Goal: Task Accomplishment & Management: Use online tool/utility

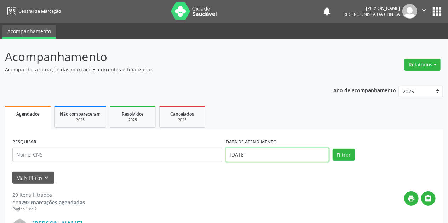
click at [243, 152] on input "[DATE]" at bounding box center [277, 155] width 103 height 14
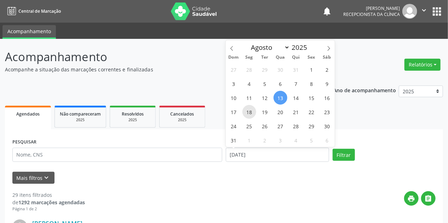
click at [252, 108] on span "18" at bounding box center [249, 112] width 14 height 14
type input "18/08/2025"
click at [252, 108] on span "18" at bounding box center [249, 112] width 14 height 14
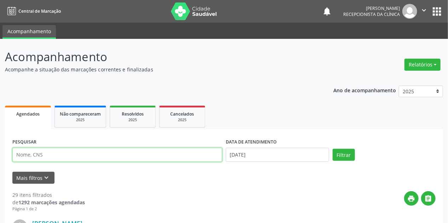
click at [31, 153] on input "text" at bounding box center [117, 155] width 210 height 14
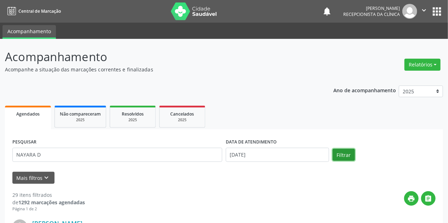
click at [338, 156] on button "Filtrar" at bounding box center [344, 155] width 22 height 12
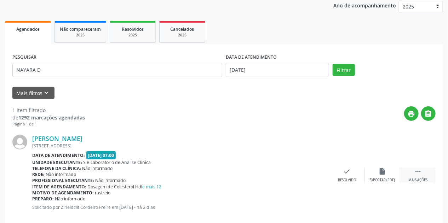
click at [415, 170] on icon "" at bounding box center [418, 172] width 8 height 8
click at [311, 171] on icon "print" at bounding box center [312, 172] width 8 height 8
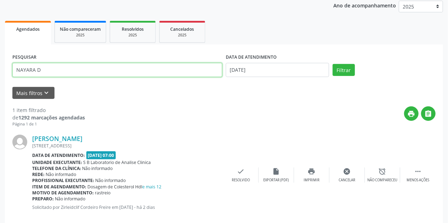
drag, startPoint x: 68, startPoint y: 68, endPoint x: 0, endPoint y: 81, distance: 68.8
click at [0, 81] on div "Acompanhamento Acompanhe a situação das marcações correntes e finalizadas Relat…" at bounding box center [224, 94] width 448 height 281
click at [333, 64] on button "Filtrar" at bounding box center [344, 70] width 22 height 12
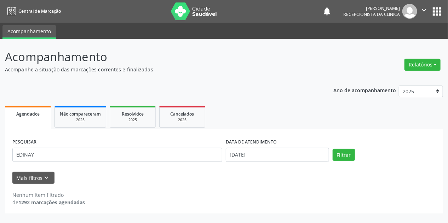
scroll to position [0, 0]
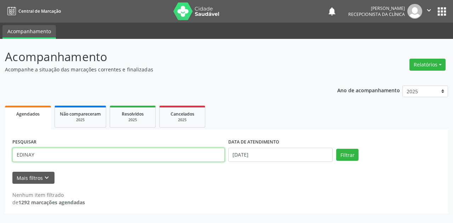
click at [44, 154] on input "EDINAY" at bounding box center [118, 155] width 212 height 14
click at [336, 149] on button "Filtrar" at bounding box center [347, 155] width 22 height 12
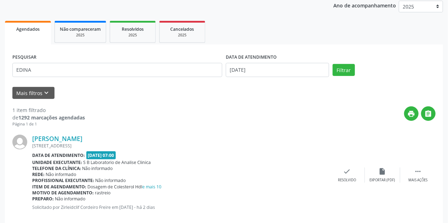
scroll to position [97, 0]
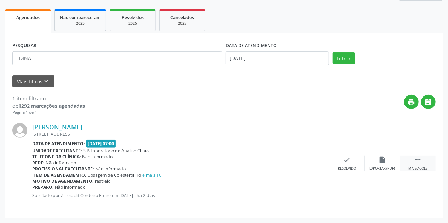
click at [419, 160] on icon "" at bounding box center [418, 160] width 8 height 8
click at [309, 157] on icon "print" at bounding box center [312, 160] width 8 height 8
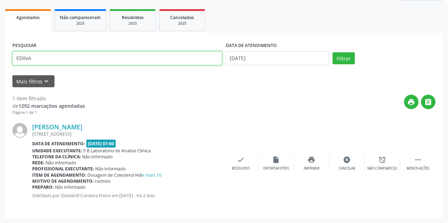
drag, startPoint x: 41, startPoint y: 59, endPoint x: 0, endPoint y: 64, distance: 41.0
click at [0, 64] on div "Acompanhamento Acompanhe a situação das marcações correntes e finalizadas Relat…" at bounding box center [224, 82] width 448 height 281
click at [333, 52] on button "Filtrar" at bounding box center [344, 58] width 22 height 12
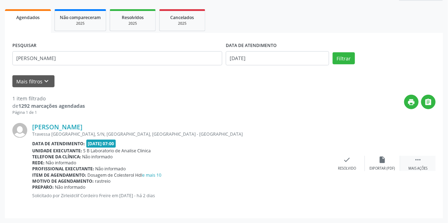
click at [416, 161] on icon "" at bounding box center [418, 160] width 8 height 8
click at [316, 166] on div "Imprimir" at bounding box center [312, 168] width 16 height 5
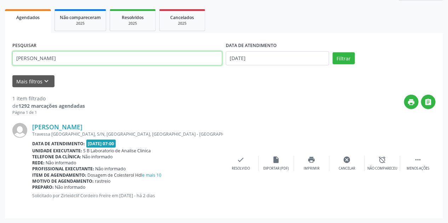
drag, startPoint x: 63, startPoint y: 57, endPoint x: 0, endPoint y: 67, distance: 63.8
click at [0, 67] on div "Acompanhamento Acompanhe a situação das marcações correntes e finalizadas Relat…" at bounding box center [224, 82] width 448 height 281
click at [333, 52] on button "Filtrar" at bounding box center [344, 58] width 22 height 12
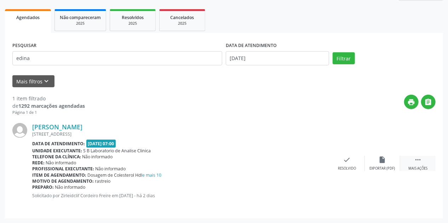
click at [424, 167] on div "Mais ações" at bounding box center [417, 168] width 19 height 5
click at [318, 163] on div "print Imprimir" at bounding box center [311, 163] width 35 height 15
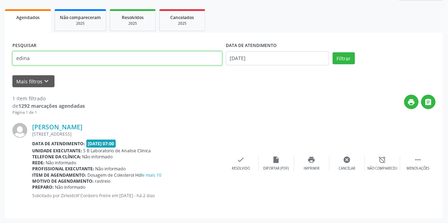
drag, startPoint x: 36, startPoint y: 62, endPoint x: 0, endPoint y: 71, distance: 37.5
click at [0, 71] on div "Acompanhamento Acompanhe a situação das marcações correntes e finalizadas Relat…" at bounding box center [224, 82] width 448 height 281
click at [333, 52] on button "Filtrar" at bounding box center [344, 58] width 22 height 12
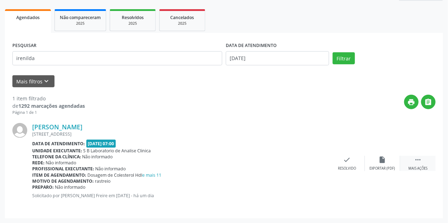
click at [420, 164] on div " Mais ações" at bounding box center [417, 163] width 35 height 15
click at [314, 165] on div "print Imprimir" at bounding box center [311, 163] width 35 height 15
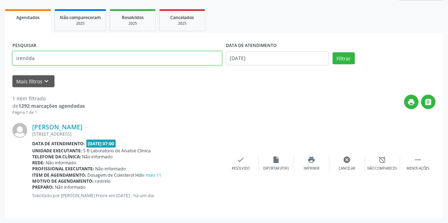
drag, startPoint x: 40, startPoint y: 57, endPoint x: 0, endPoint y: 59, distance: 39.7
click at [0, 59] on div "Acompanhamento Acompanhe a situação das marcações correntes e finalizadas Relat…" at bounding box center [224, 82] width 448 height 281
click at [333, 52] on button "Filtrar" at bounding box center [344, 58] width 22 height 12
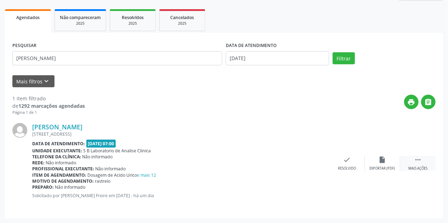
click at [424, 166] on div "Mais ações" at bounding box center [417, 168] width 19 height 5
click at [313, 164] on div "print Imprimir" at bounding box center [311, 163] width 35 height 15
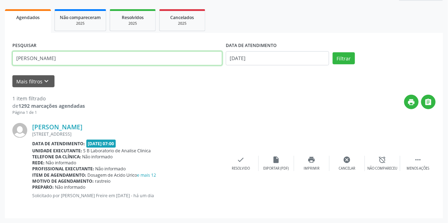
click at [53, 56] on input "maria ra" at bounding box center [117, 58] width 210 height 14
click at [333, 52] on button "Filtrar" at bounding box center [344, 58] width 22 height 12
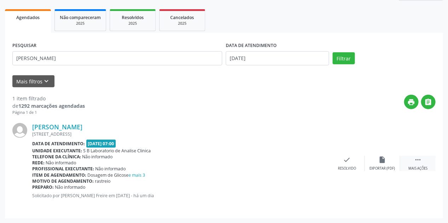
click at [415, 162] on icon "" at bounding box center [418, 160] width 8 height 8
click at [310, 160] on icon "print" at bounding box center [312, 160] width 8 height 8
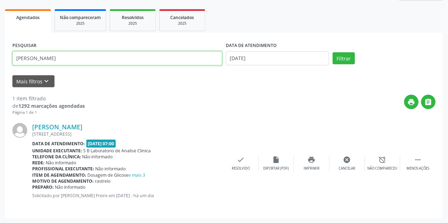
drag, startPoint x: 52, startPoint y: 59, endPoint x: 0, endPoint y: 54, distance: 52.7
click at [0, 54] on div "Acompanhamento Acompanhe a situação das marcações correntes e finalizadas Relat…" at bounding box center [224, 82] width 448 height 281
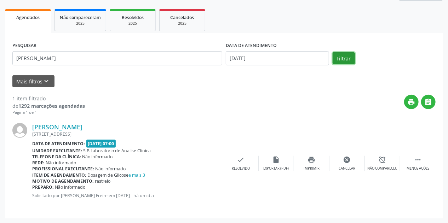
click at [350, 59] on button "Filtrar" at bounding box center [344, 58] width 22 height 12
click at [419, 162] on icon "" at bounding box center [418, 160] width 8 height 8
click at [311, 161] on icon "print" at bounding box center [312, 160] width 8 height 8
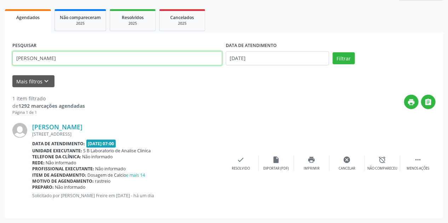
drag, startPoint x: 40, startPoint y: 59, endPoint x: 0, endPoint y: 62, distance: 40.4
click at [0, 62] on div "Acompanhamento Acompanhe a situação das marcações correntes e finalizadas Relat…" at bounding box center [224, 82] width 448 height 281
click at [333, 52] on button "Filtrar" at bounding box center [344, 58] width 22 height 12
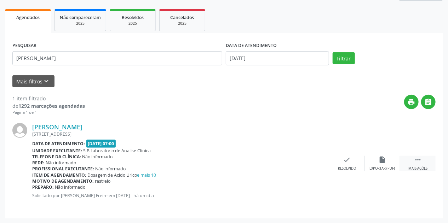
click at [418, 162] on icon "" at bounding box center [418, 160] width 8 height 8
click at [319, 164] on div "print Imprimir" at bounding box center [311, 163] width 35 height 15
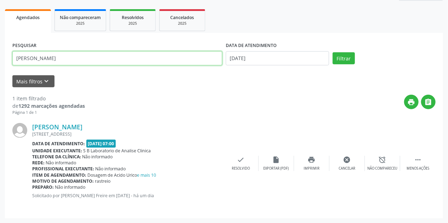
drag, startPoint x: 74, startPoint y: 52, endPoint x: 0, endPoint y: 59, distance: 74.3
click at [0, 59] on div "Acompanhamento Acompanhe a situação das marcações correntes e finalizadas Relat…" at bounding box center [224, 82] width 448 height 281
click at [333, 52] on button "Filtrar" at bounding box center [344, 58] width 22 height 12
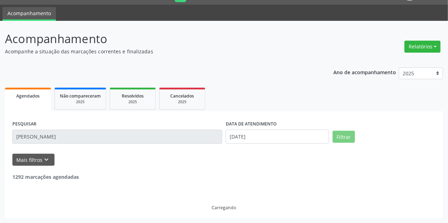
scroll to position [0, 0]
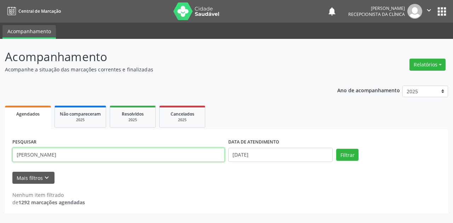
click at [47, 154] on input "MARIA ELIZ" at bounding box center [118, 155] width 212 height 14
click at [336, 149] on button "Filtrar" at bounding box center [347, 155] width 22 height 12
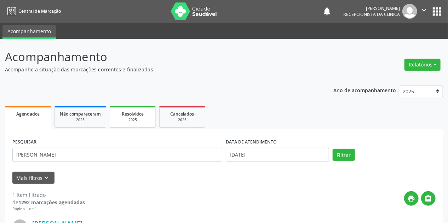
scroll to position [85, 0]
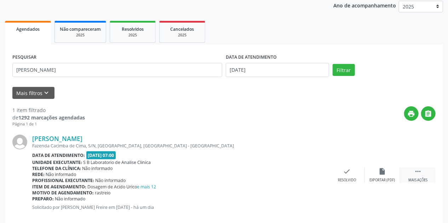
click at [423, 177] on div " Mais ações" at bounding box center [417, 175] width 35 height 15
click at [311, 173] on icon "print" at bounding box center [312, 172] width 8 height 8
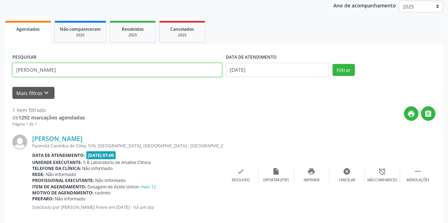
drag, startPoint x: 84, startPoint y: 69, endPoint x: 0, endPoint y: 75, distance: 83.7
click at [0, 75] on div "Acompanhamento Acompanhe a situação das marcações correntes e finalizadas Relat…" at bounding box center [224, 94] width 448 height 281
click at [333, 64] on button "Filtrar" at bounding box center [344, 70] width 22 height 12
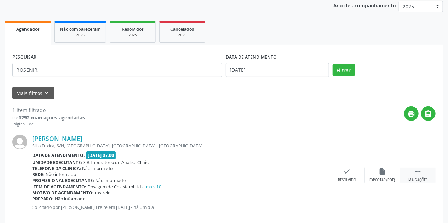
click at [415, 171] on icon "" at bounding box center [418, 172] width 8 height 8
click at [317, 176] on div "print Imprimir" at bounding box center [311, 175] width 35 height 15
drag, startPoint x: 67, startPoint y: 78, endPoint x: 23, endPoint y: 77, distance: 43.9
click at [23, 77] on div "PESQUISAR ROSENIR" at bounding box center [117, 67] width 213 height 30
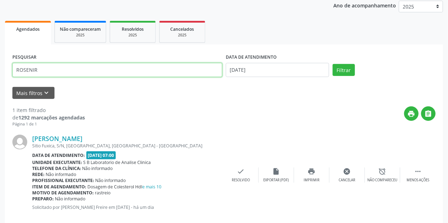
drag, startPoint x: 71, startPoint y: 74, endPoint x: 0, endPoint y: 78, distance: 70.9
click at [0, 78] on div "Acompanhamento Acompanhe a situação das marcações correntes e finalizadas Relat…" at bounding box center [224, 94] width 448 height 281
click at [333, 64] on button "Filtrar" at bounding box center [344, 70] width 22 height 12
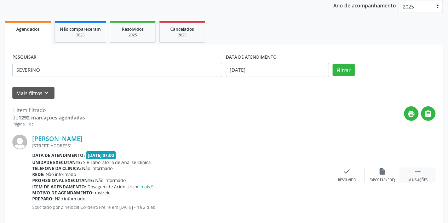
click at [418, 173] on icon "" at bounding box center [418, 172] width 8 height 8
click at [319, 173] on div "print Imprimir" at bounding box center [311, 175] width 35 height 15
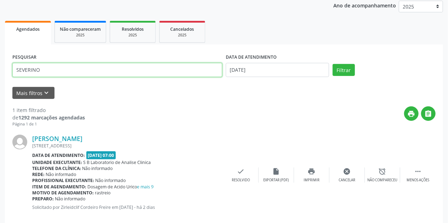
drag, startPoint x: 42, startPoint y: 70, endPoint x: 0, endPoint y: 71, distance: 42.5
click at [0, 71] on div "Acompanhamento Acompanhe a situação das marcações correntes e finalizadas Relat…" at bounding box center [224, 94] width 448 height 281
type input "JOAO FIL"
click at [333, 64] on button "Filtrar" at bounding box center [344, 70] width 22 height 12
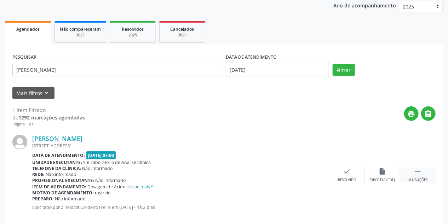
click at [419, 177] on div " Mais ações" at bounding box center [417, 175] width 35 height 15
click at [309, 176] on div "print Imprimir" at bounding box center [311, 175] width 35 height 15
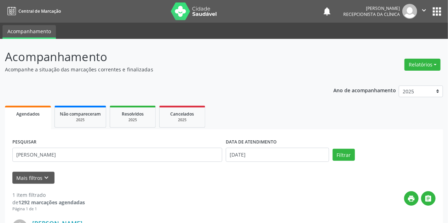
click at [181, 9] on img at bounding box center [194, 11] width 46 height 18
